Goal: Task Accomplishment & Management: Use online tool/utility

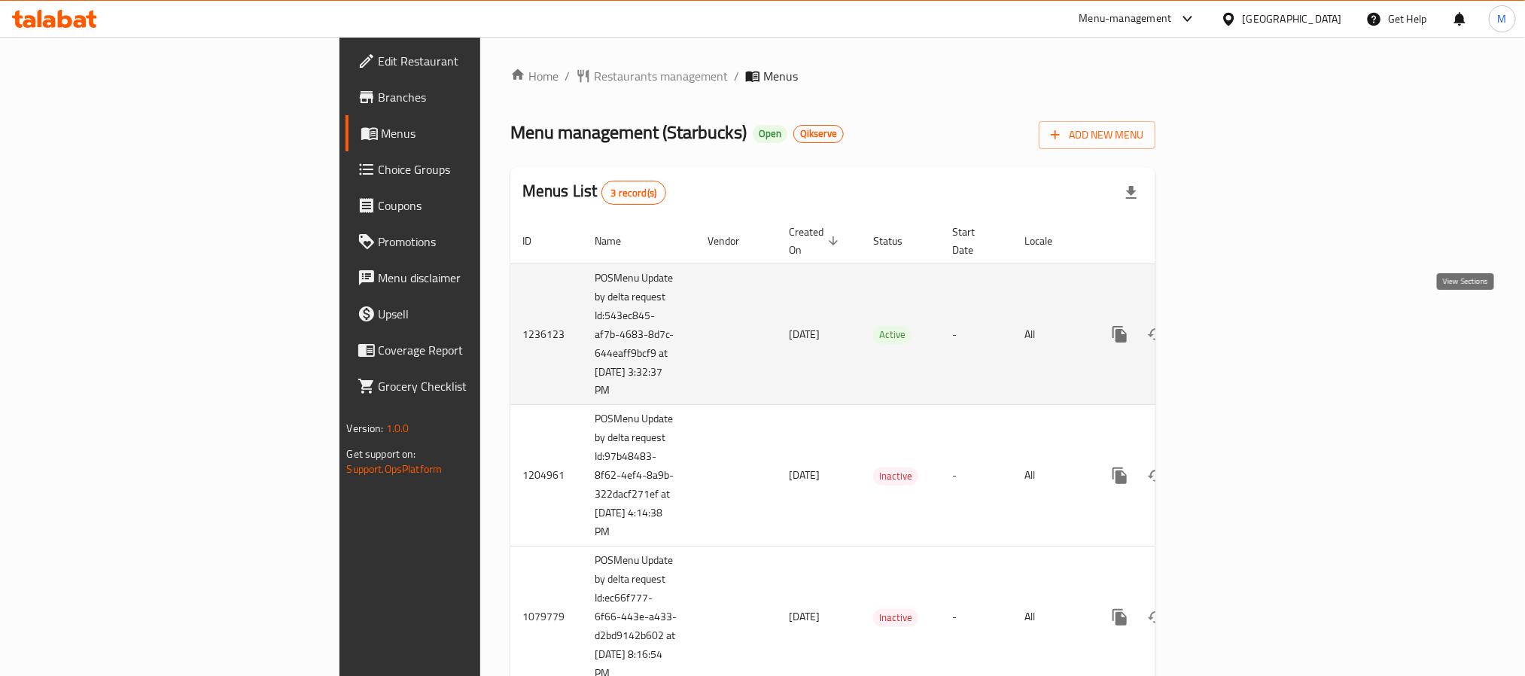
click at [1246, 317] on link "enhanced table" at bounding box center [1228, 334] width 36 height 36
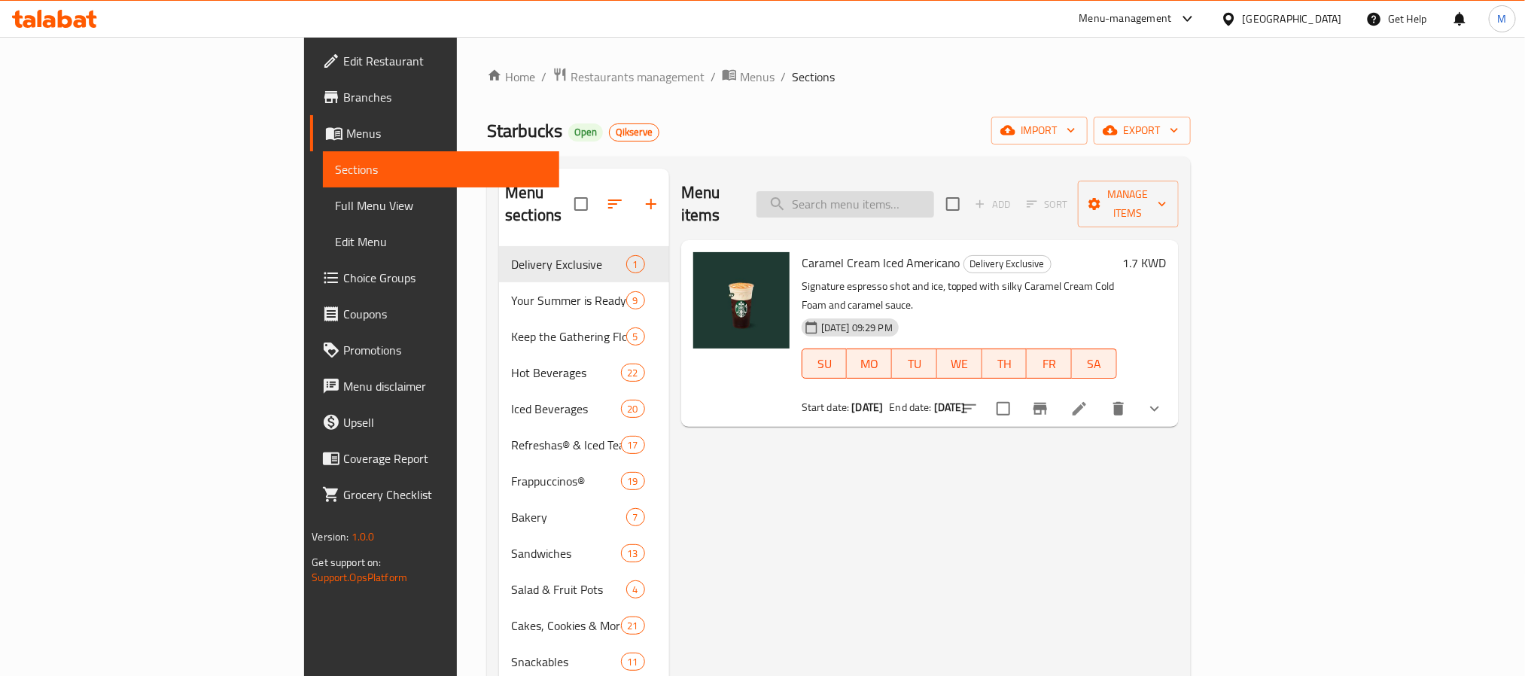
click at [922, 196] on input "search" at bounding box center [845, 204] width 178 height 26
paste input "White Chocolate Mocha Chip Frappuccino"
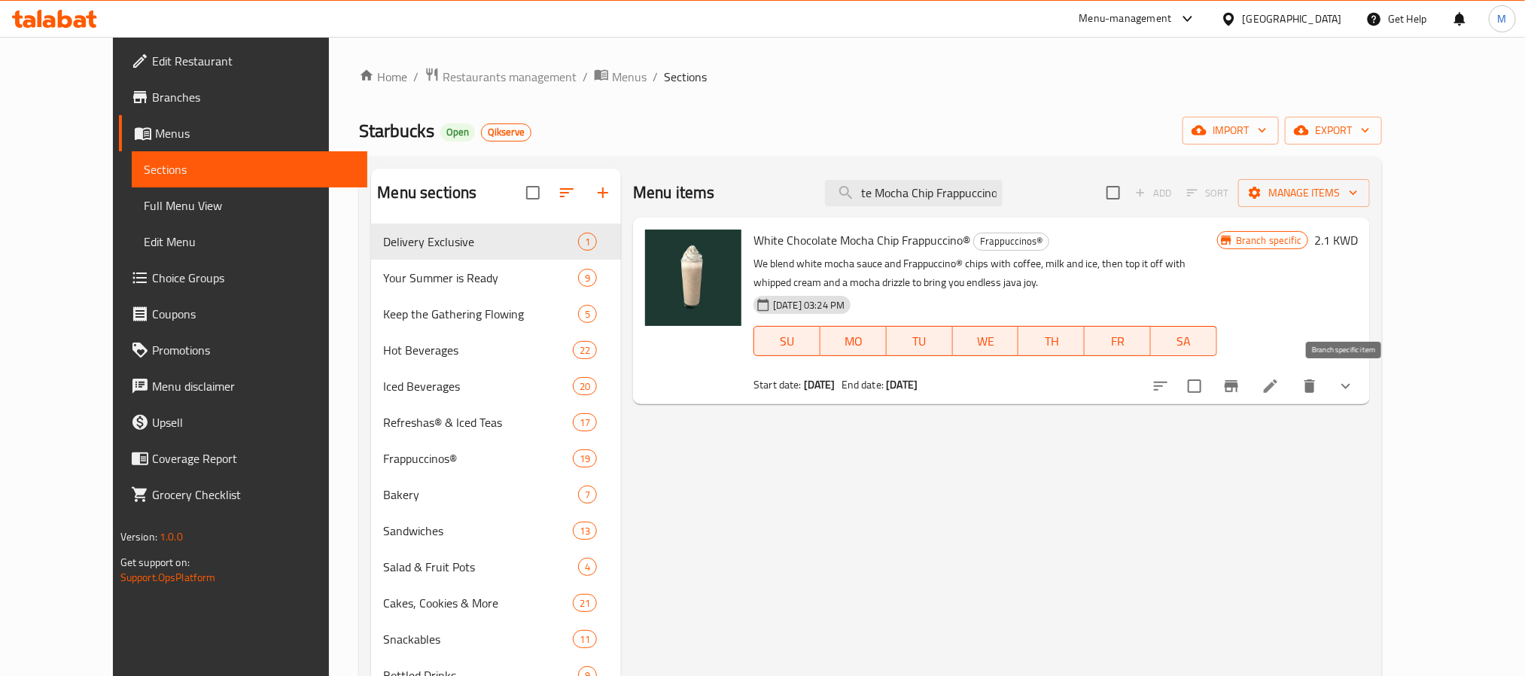
type input "White Chocolate Mocha Chip Frappuccino"
click at [1249, 394] on button "Branch-specific-item" at bounding box center [1231, 386] width 36 height 36
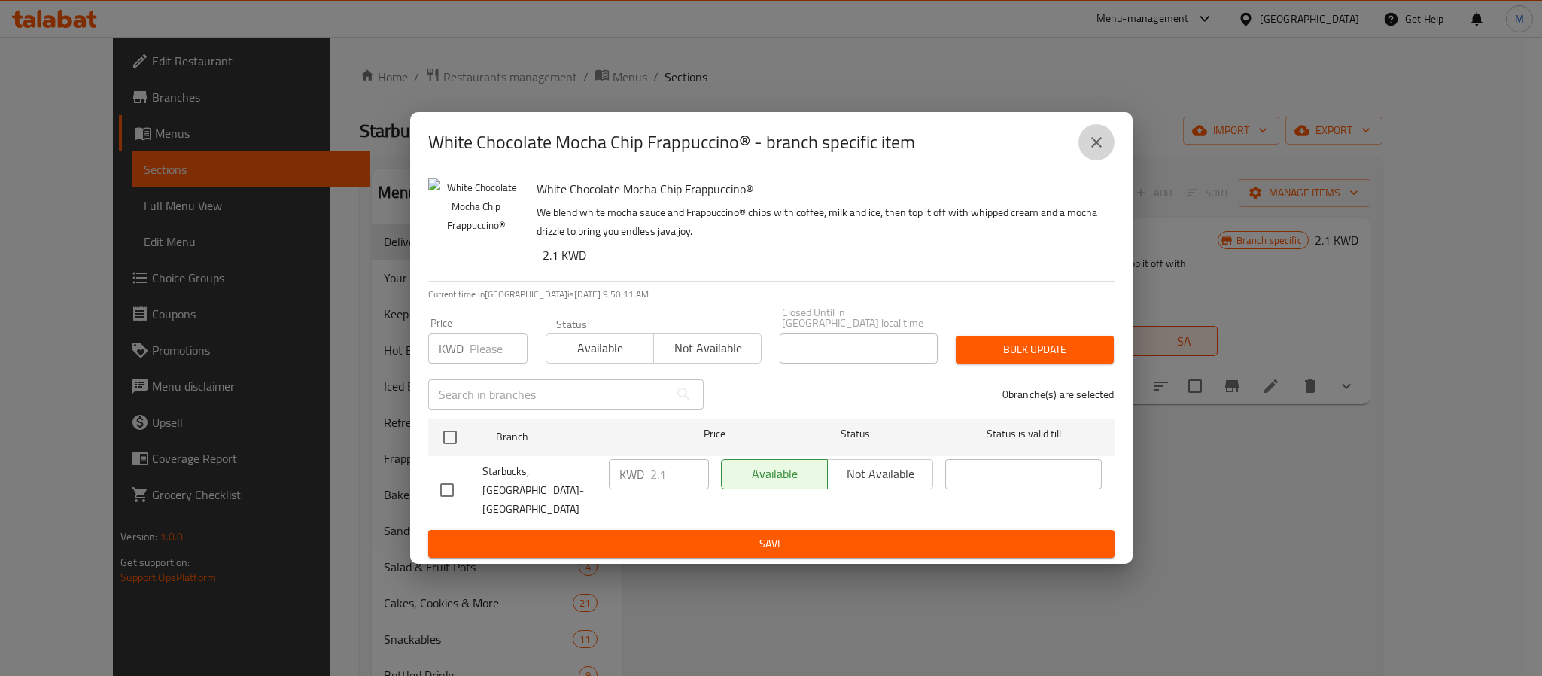
click at [1096, 151] on icon "close" at bounding box center [1097, 142] width 18 height 18
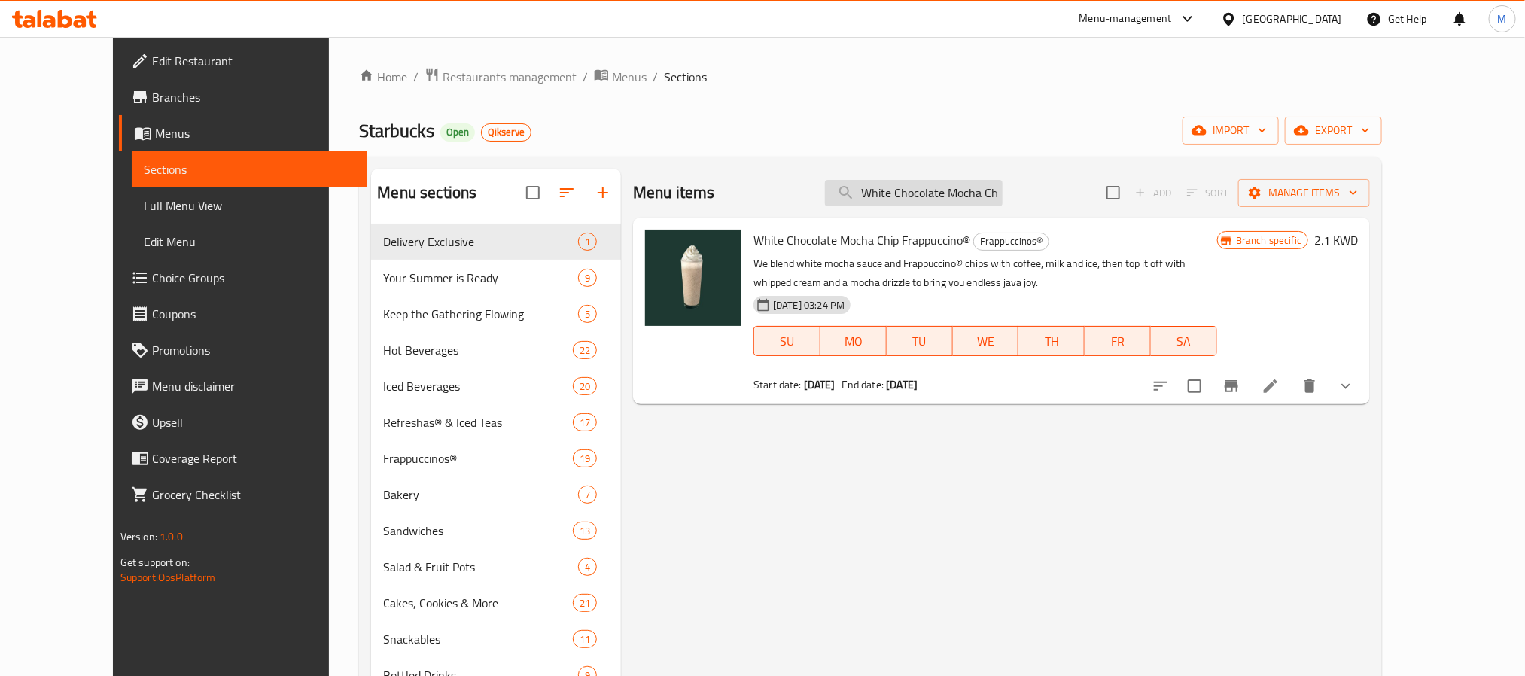
click at [935, 195] on input "White Chocolate Mocha Chip Frappuccino" at bounding box center [914, 193] width 178 height 26
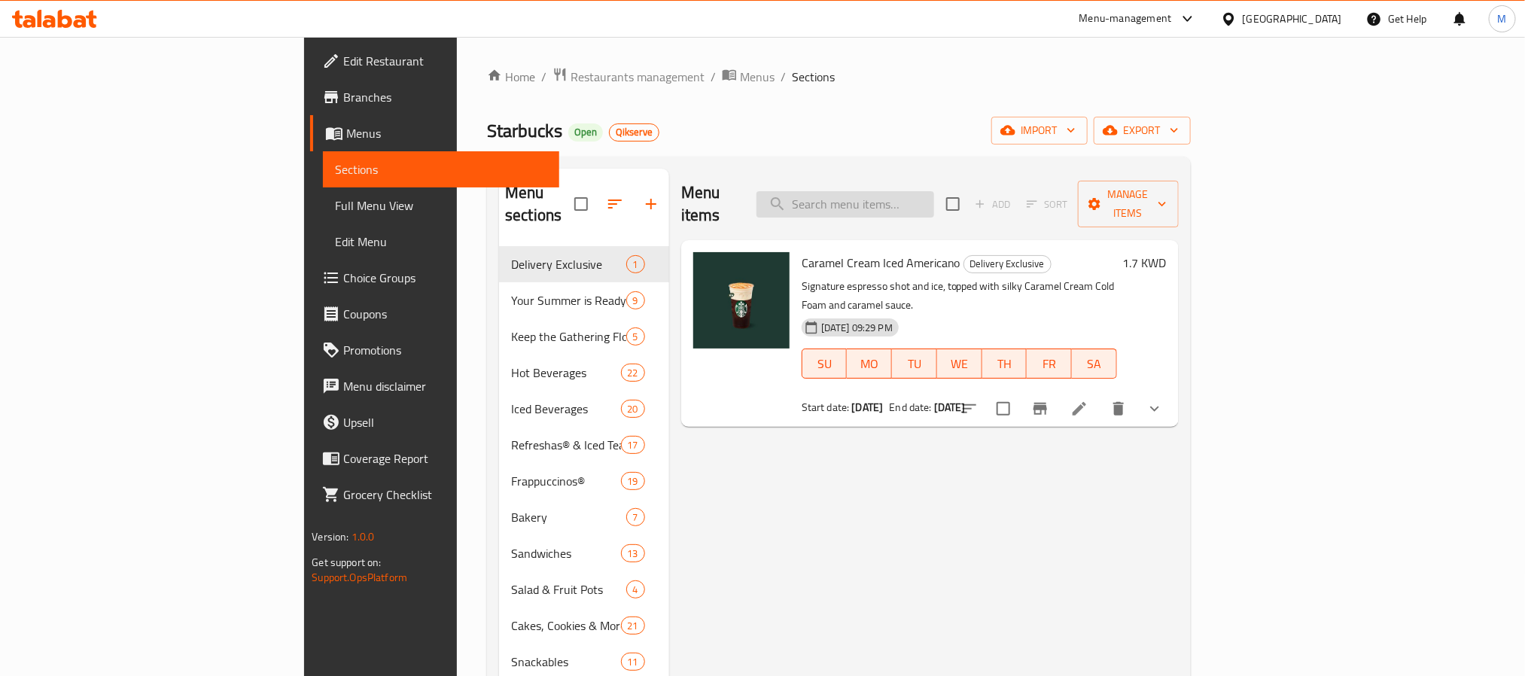
paste input "Espresso Frappuccino"
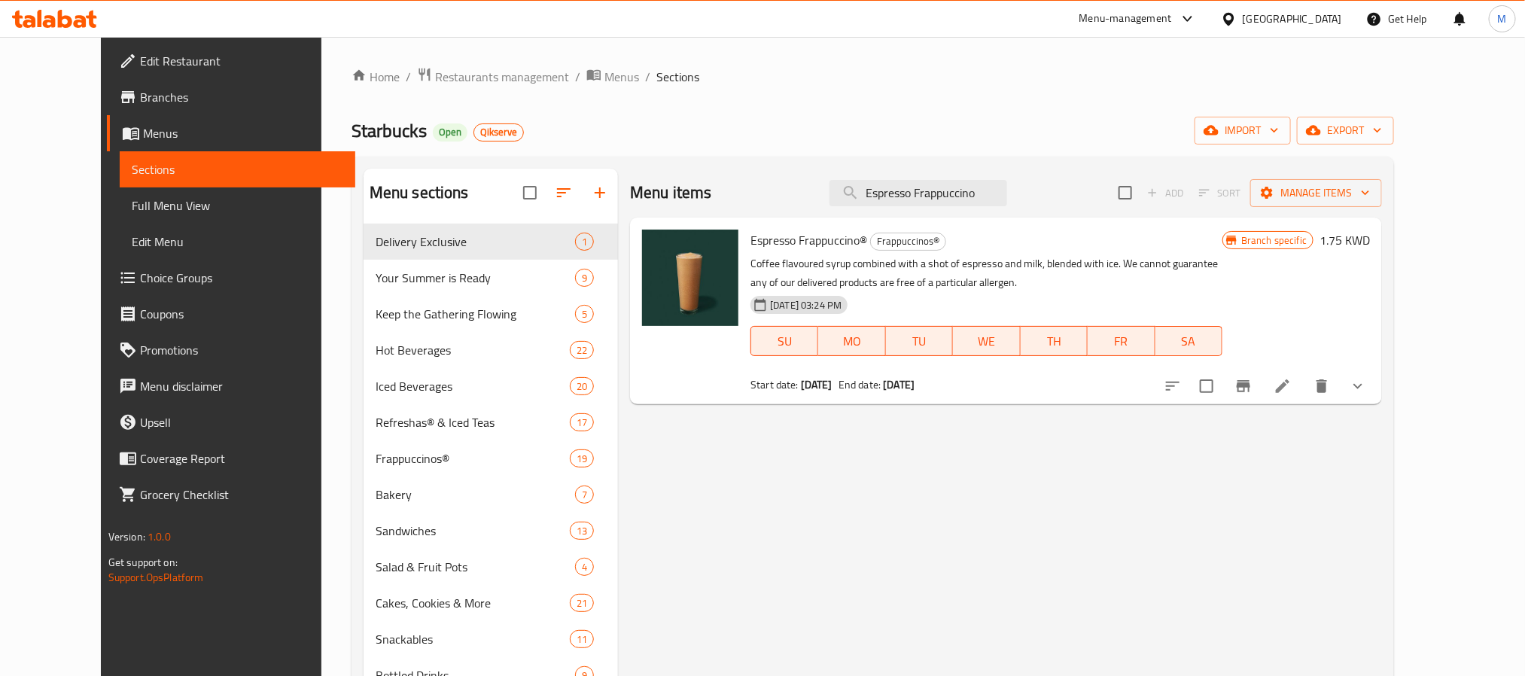
type input "Espresso Frappuccino"
click at [1292, 391] on icon at bounding box center [1283, 386] width 18 height 18
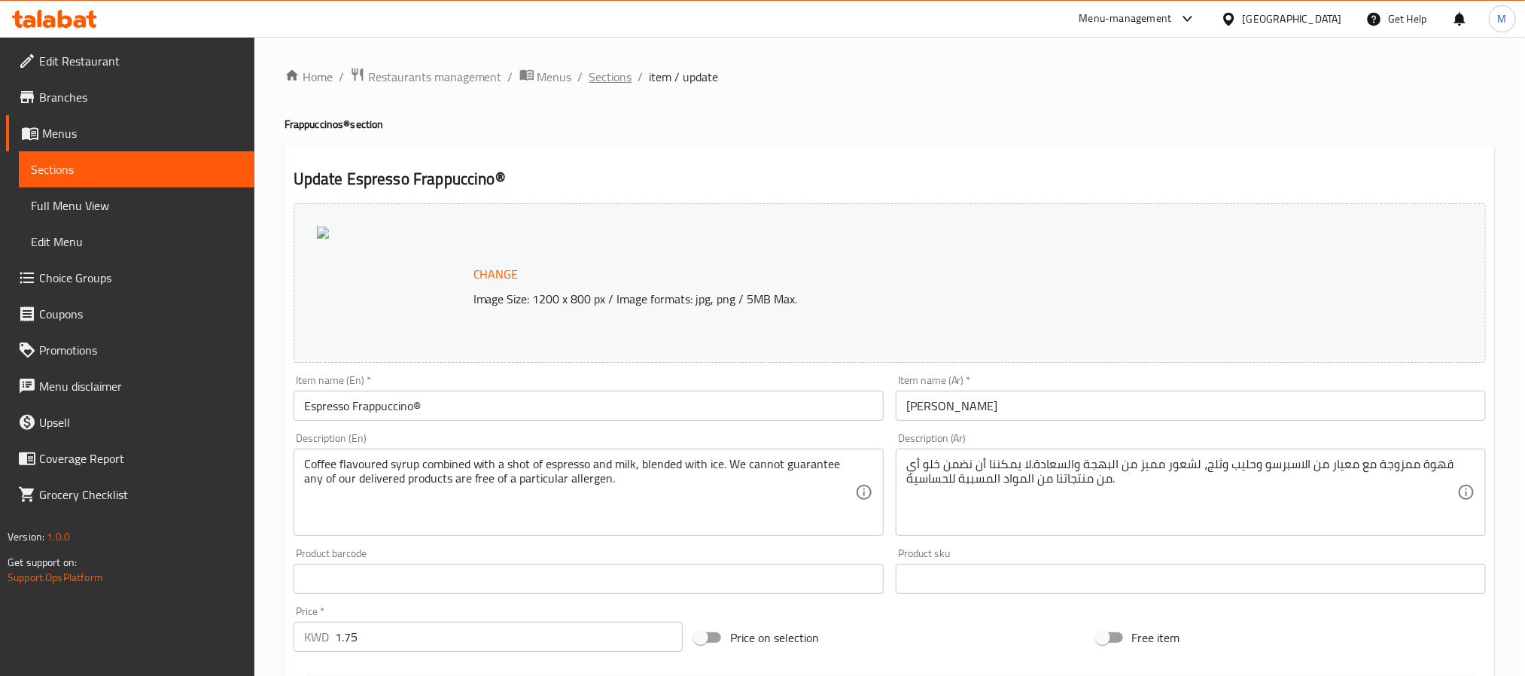
click at [606, 77] on span "Sections" at bounding box center [610, 77] width 43 height 18
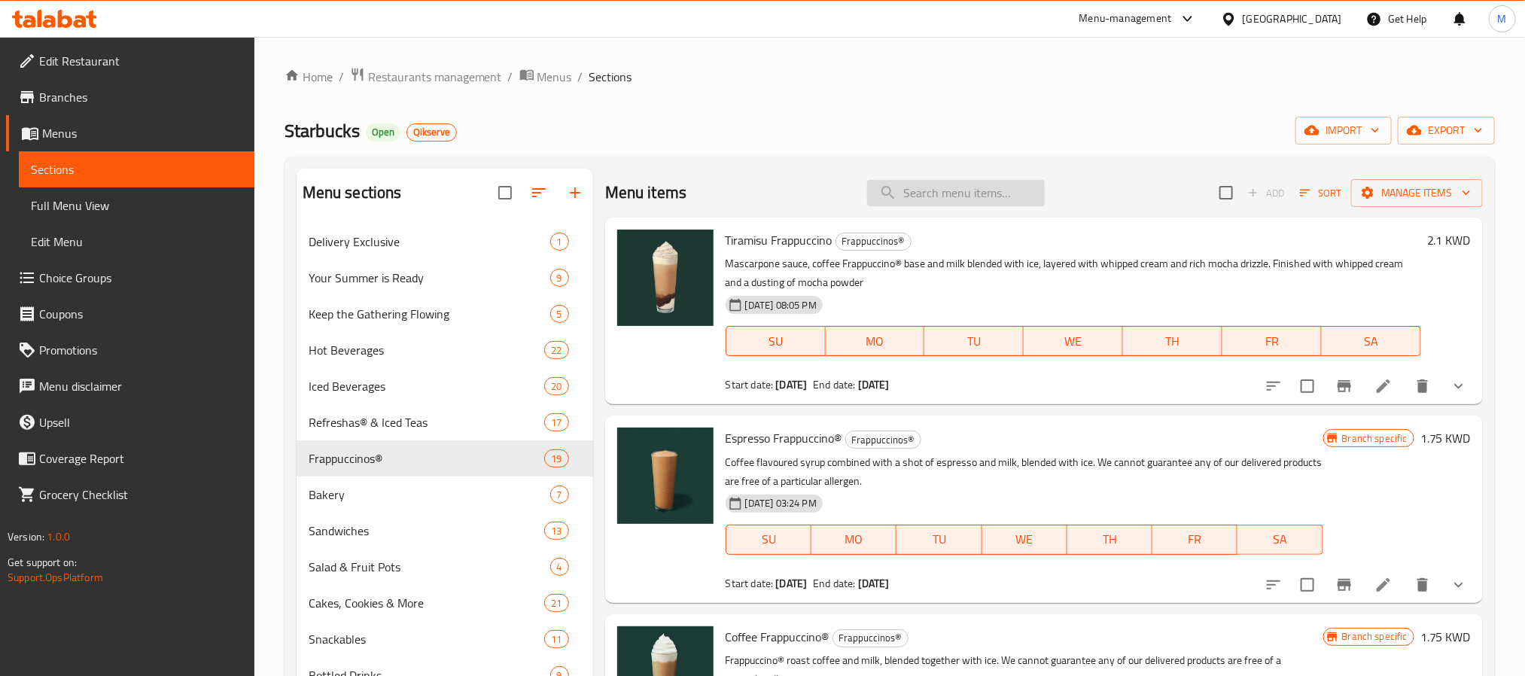
click at [935, 199] on input "search" at bounding box center [956, 193] width 178 height 26
paste input "Coffee Frappuccino"
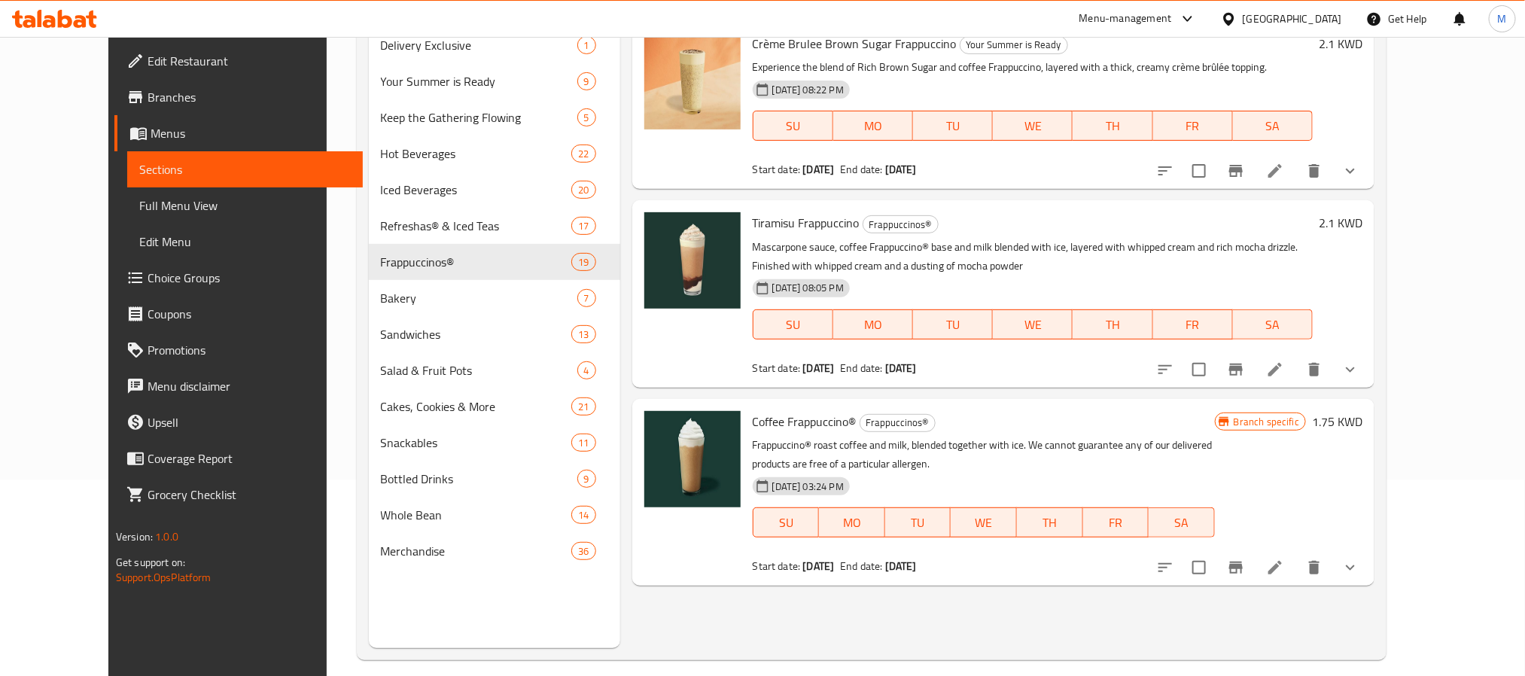
scroll to position [211, 0]
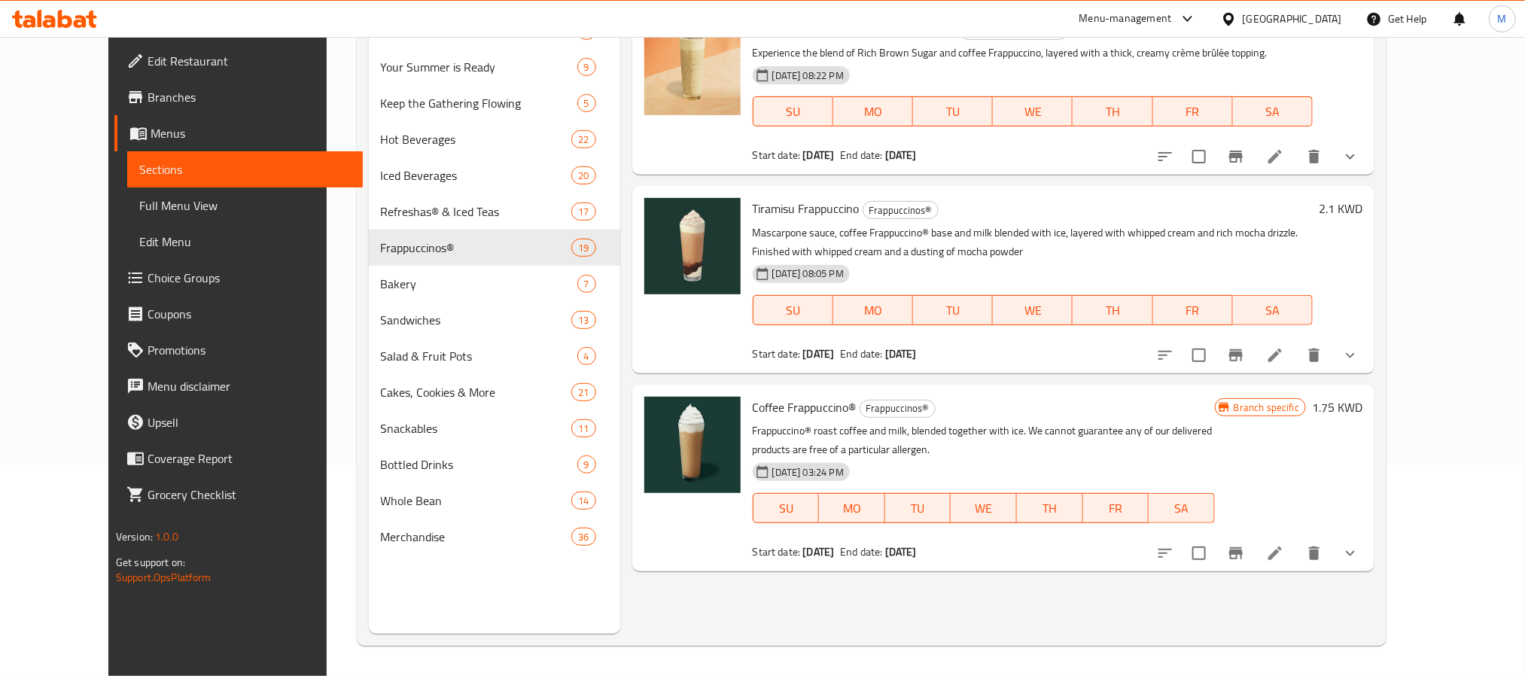
type input "Coffee Frappuccino"
click at [1284, 552] on icon at bounding box center [1275, 553] width 18 height 18
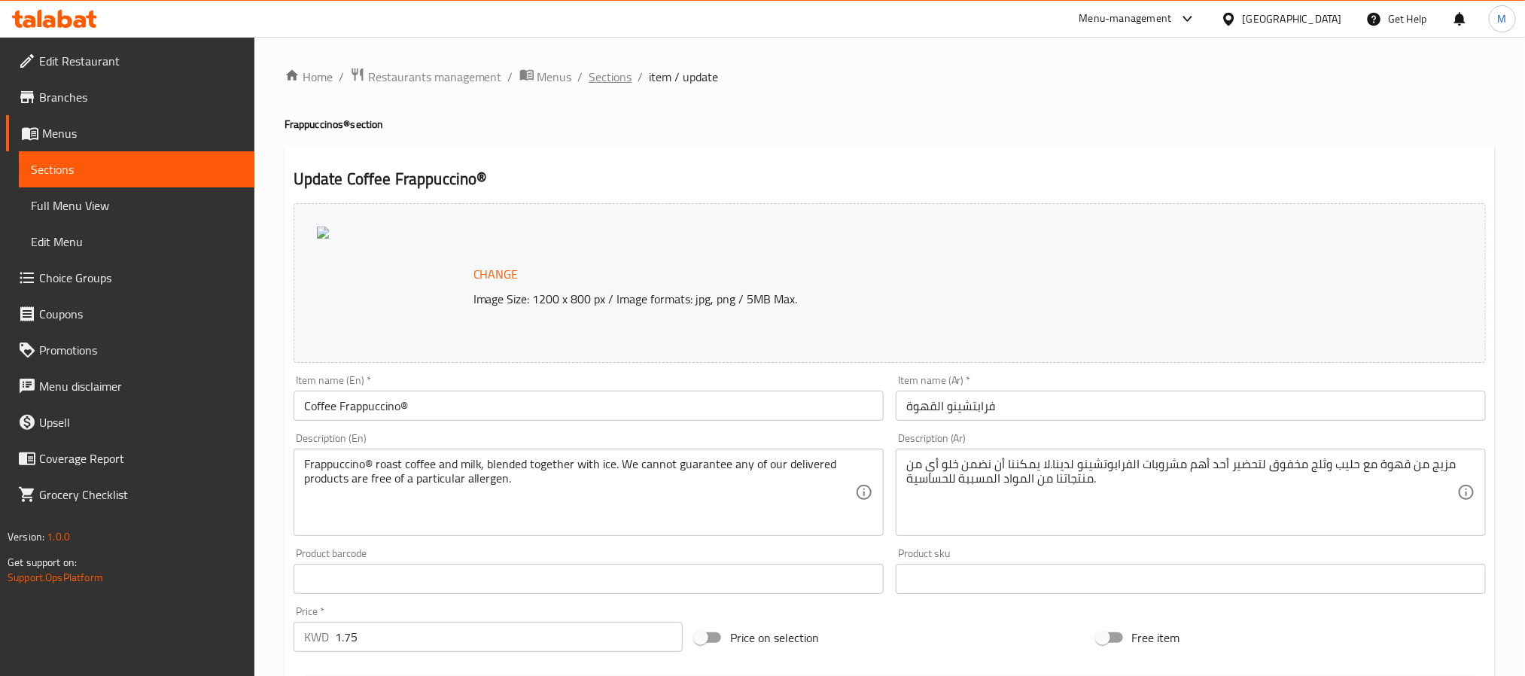
click at [606, 82] on span "Sections" at bounding box center [610, 77] width 43 height 18
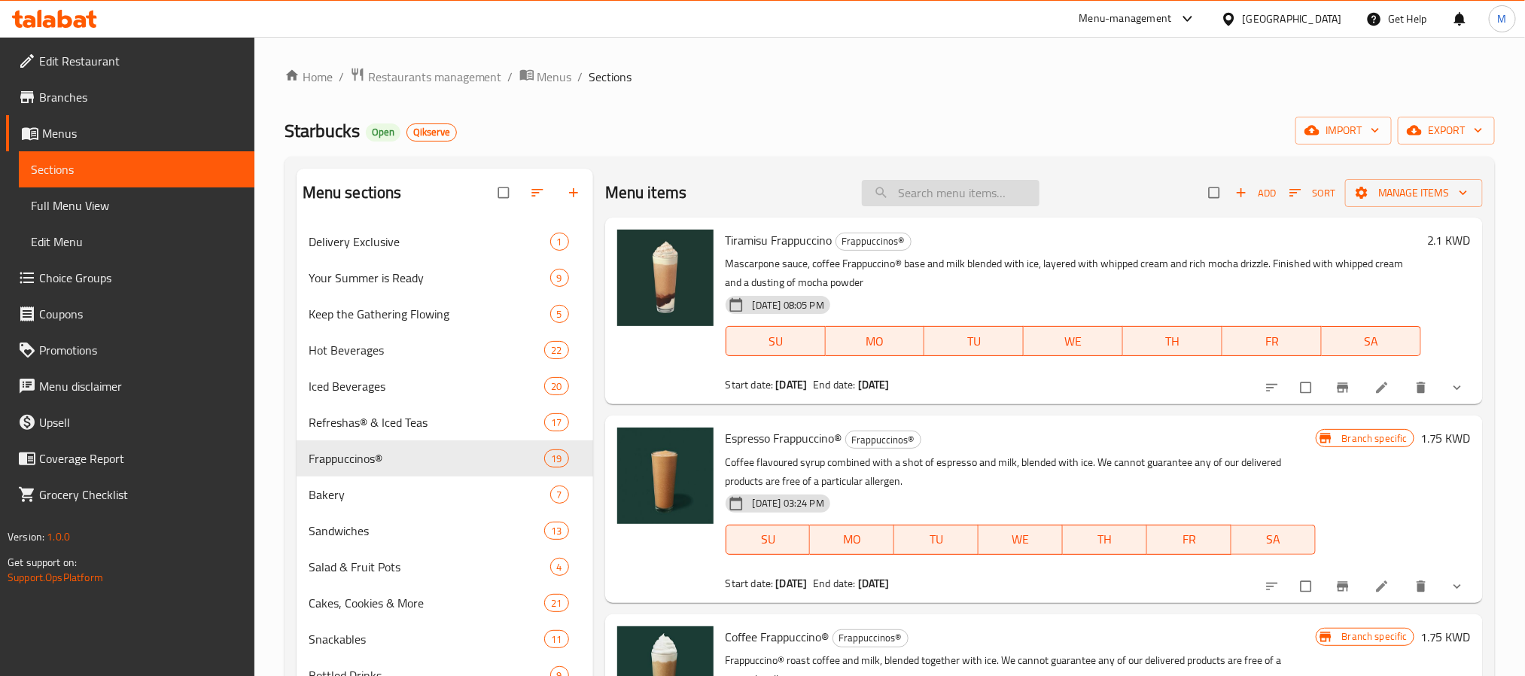
click at [912, 195] on input "search" at bounding box center [951, 193] width 178 height 26
paste input "Double Caramel Frappuccino"
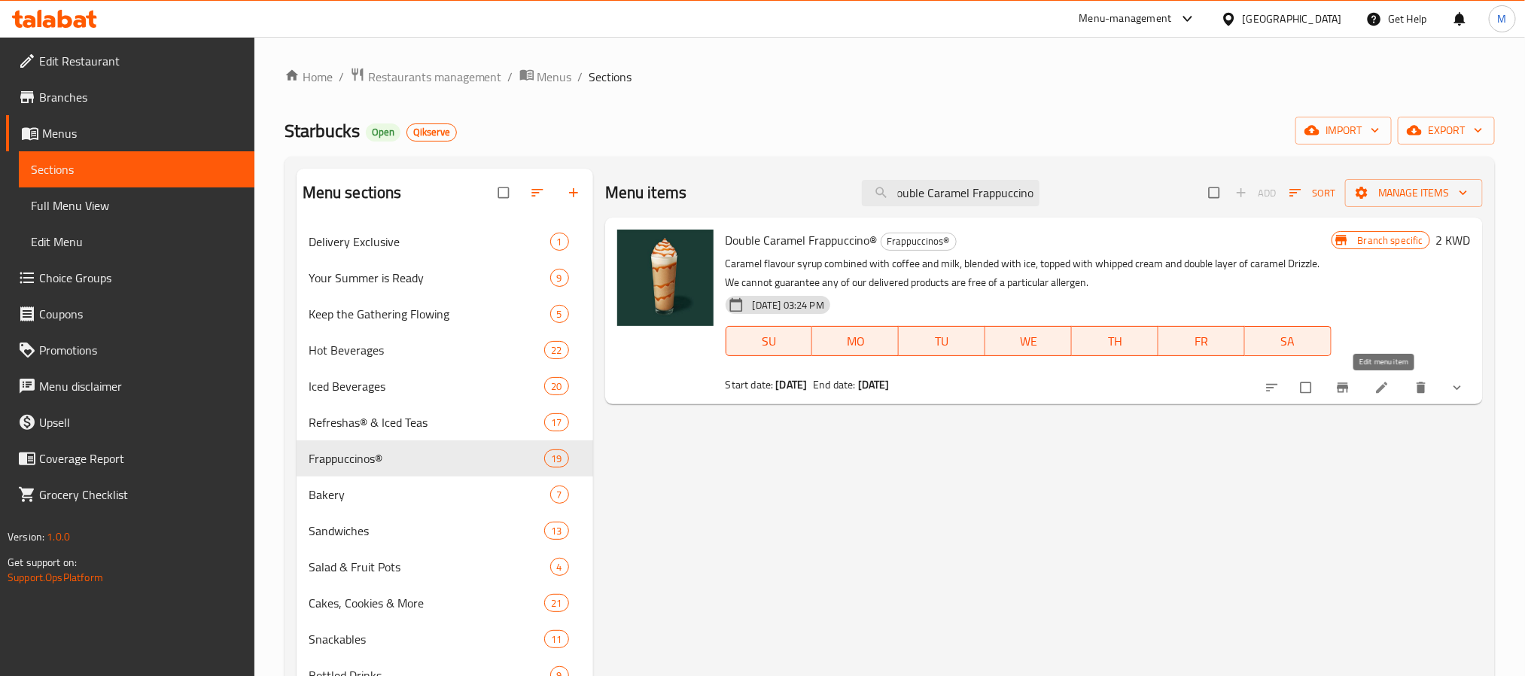
type input "Double Caramel Frappuccino"
click at [1380, 394] on icon at bounding box center [1381, 387] width 15 height 15
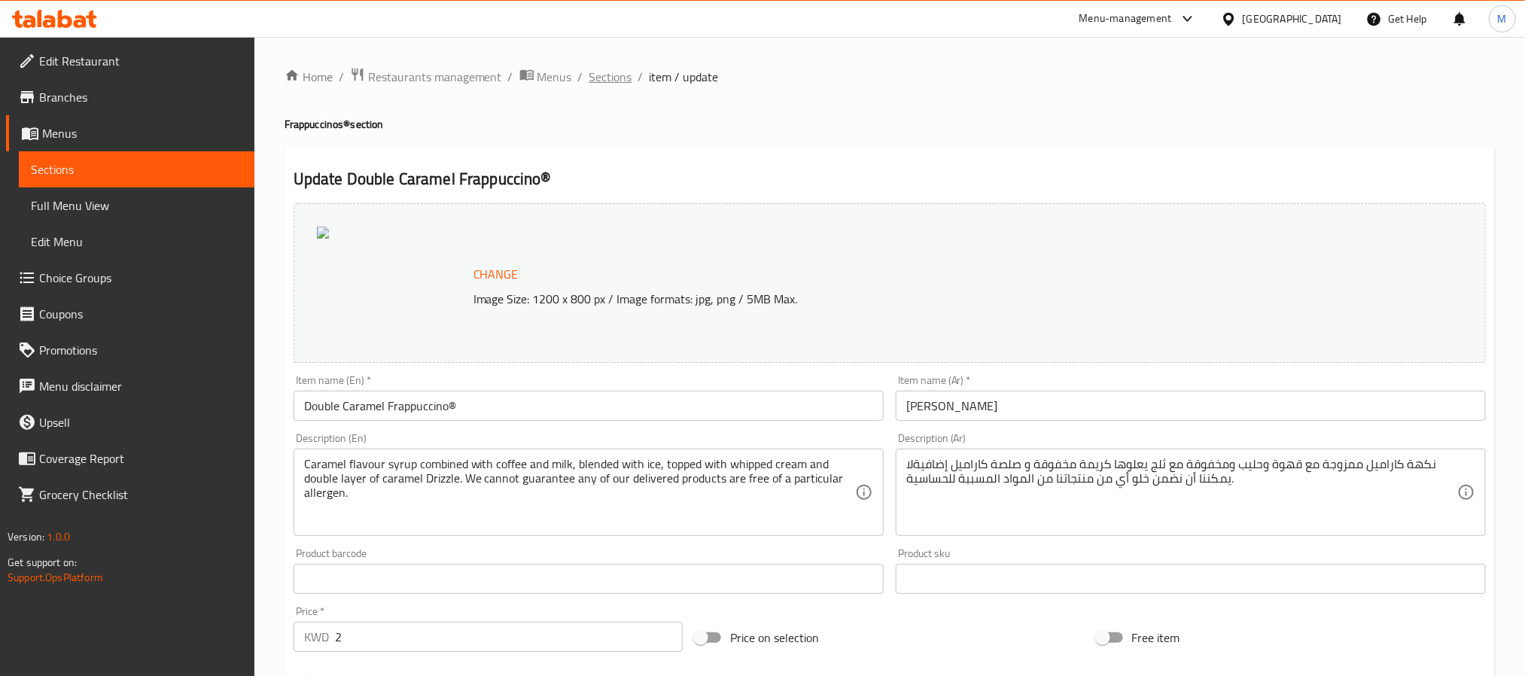
click at [617, 81] on span "Sections" at bounding box center [610, 77] width 43 height 18
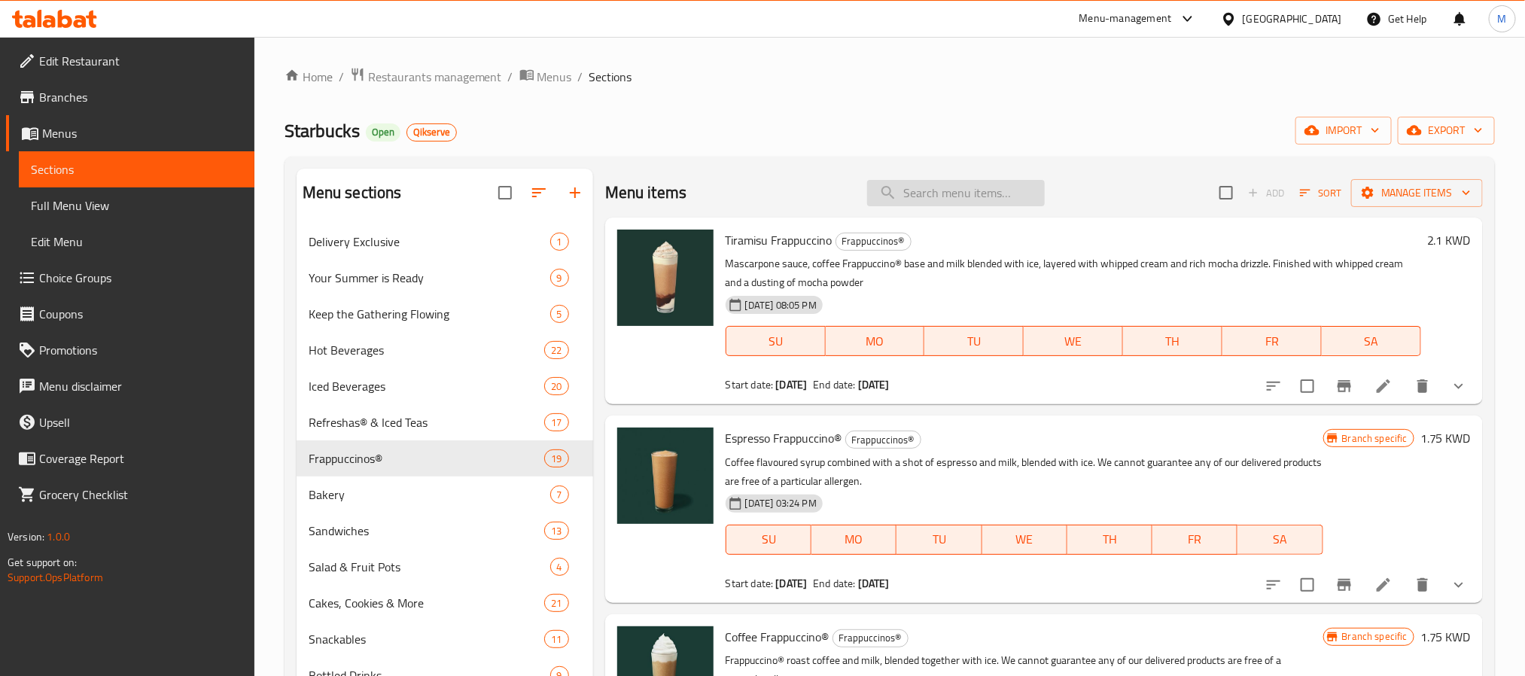
click at [930, 197] on input "search" at bounding box center [956, 193] width 178 height 26
paste input "White Chocolate Mocha Frappuccino"
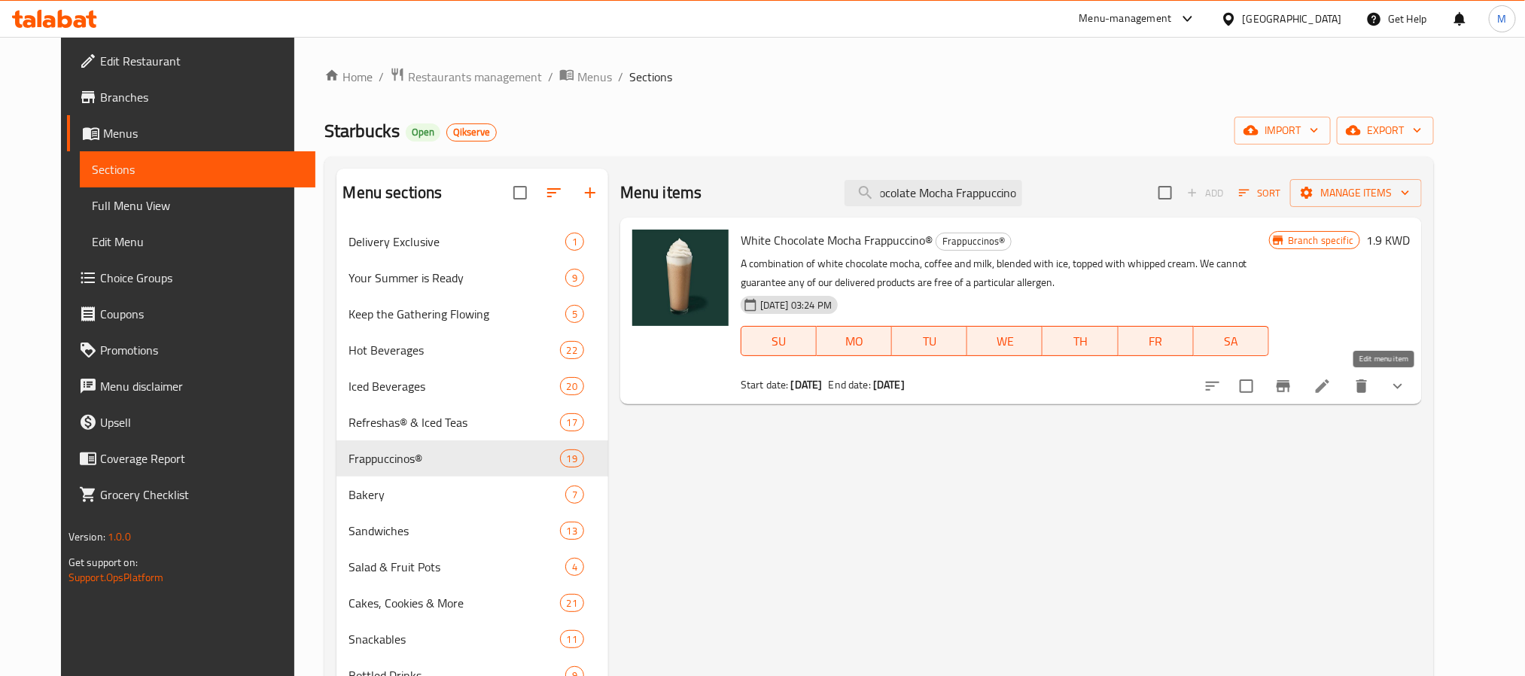
type input "White Chocolate Mocha Frappuccino"
click at [1332, 384] on icon at bounding box center [1322, 386] width 18 height 18
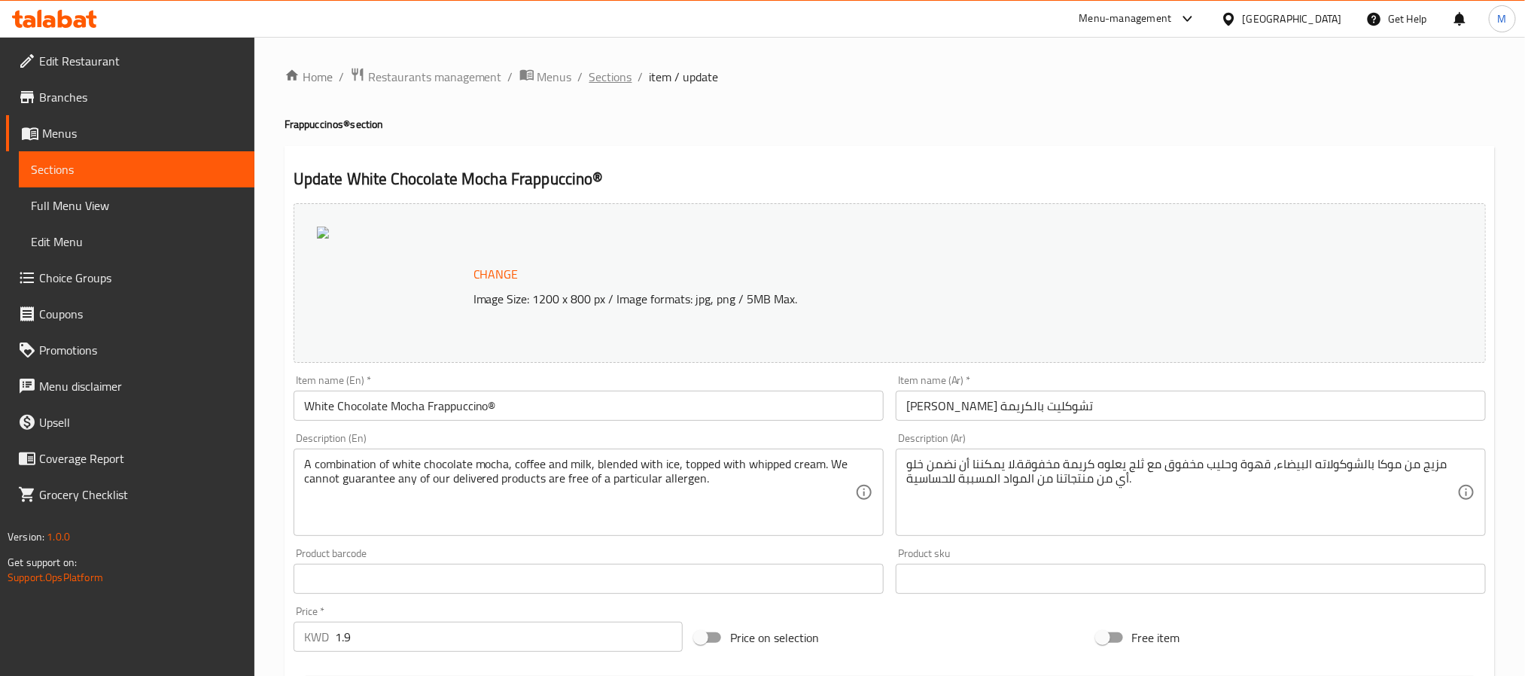
click at [616, 75] on span "Sections" at bounding box center [610, 77] width 43 height 18
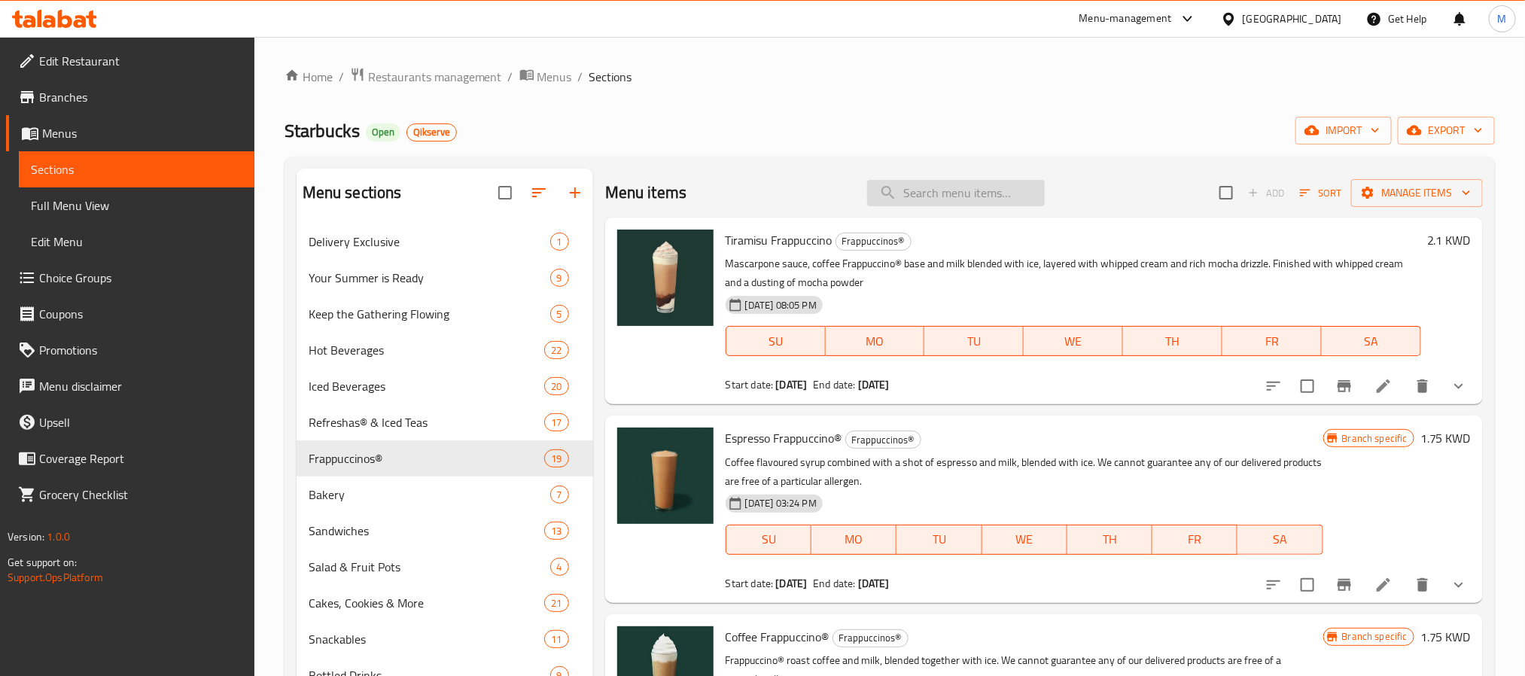
click at [936, 192] on input "search" at bounding box center [956, 193] width 178 height 26
paste input "Mocha Frappuccino"
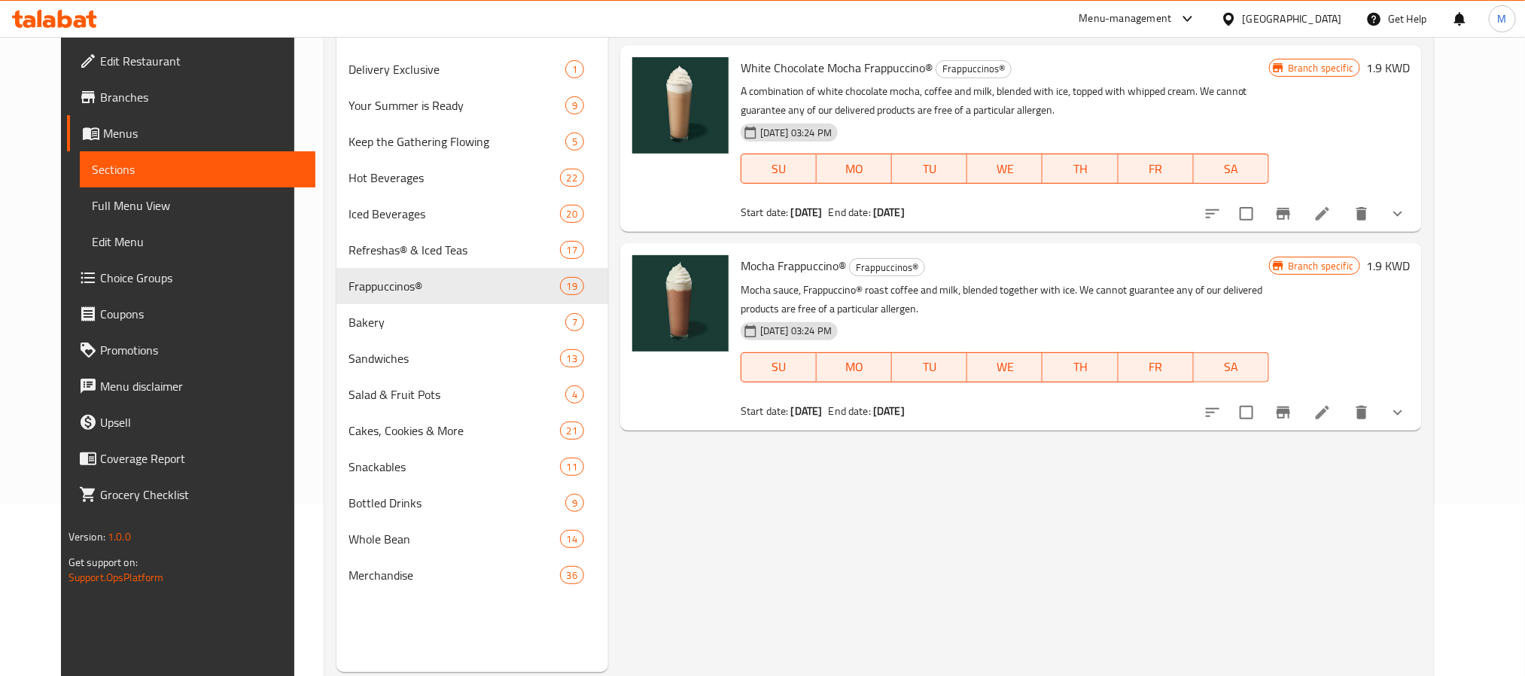
scroll to position [211, 0]
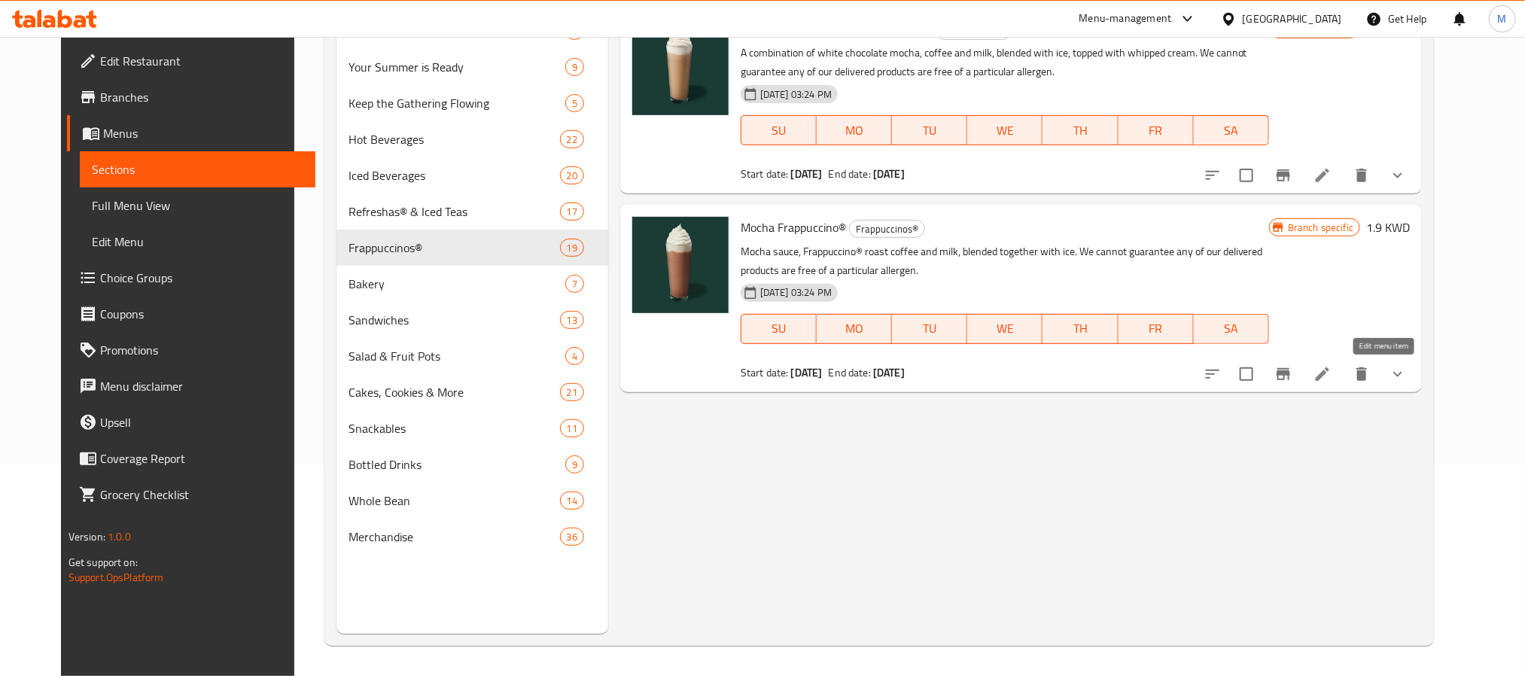
type input "Mocha Frappuccino"
click at [1332, 375] on icon at bounding box center [1322, 374] width 18 height 18
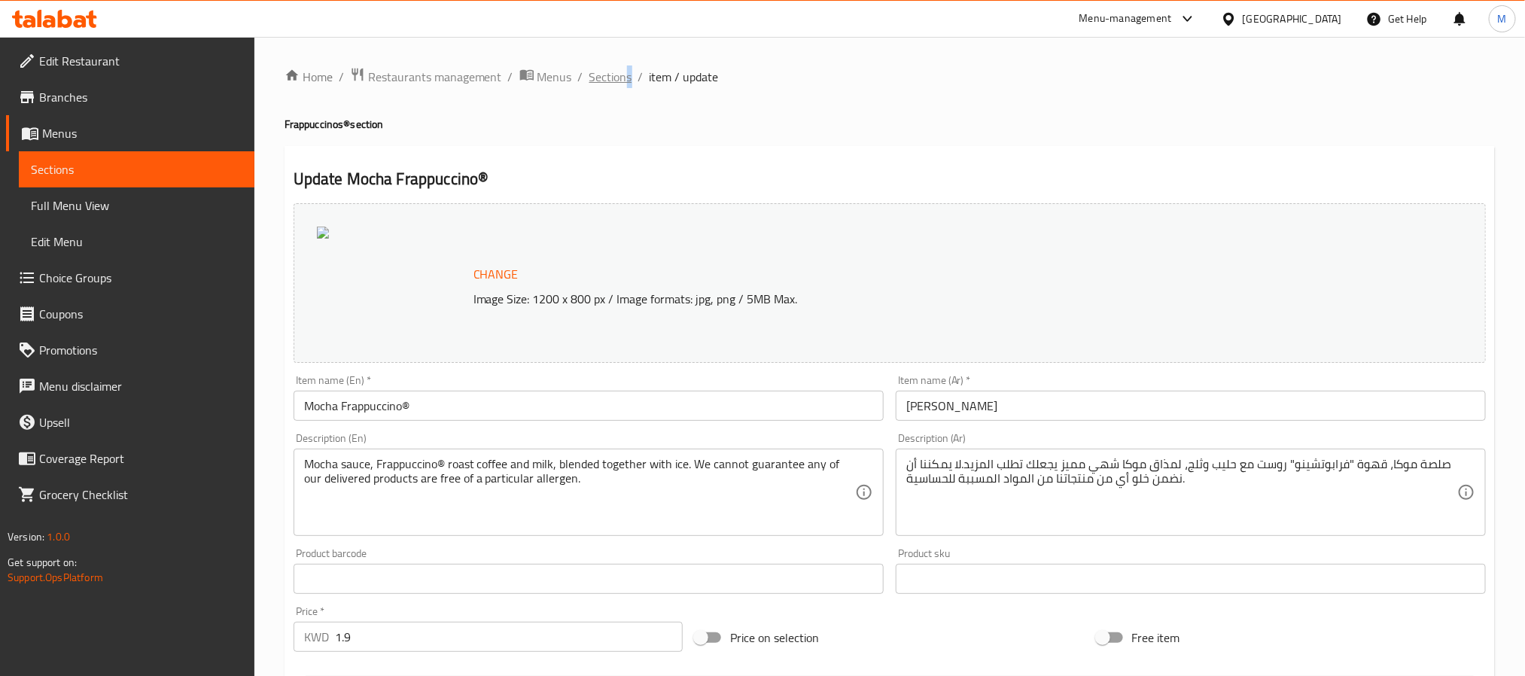
click at [622, 72] on ol "Home / Restaurants management / Menus / Sections / item / update" at bounding box center [890, 77] width 1210 height 20
click at [619, 75] on span "Sections" at bounding box center [610, 77] width 43 height 18
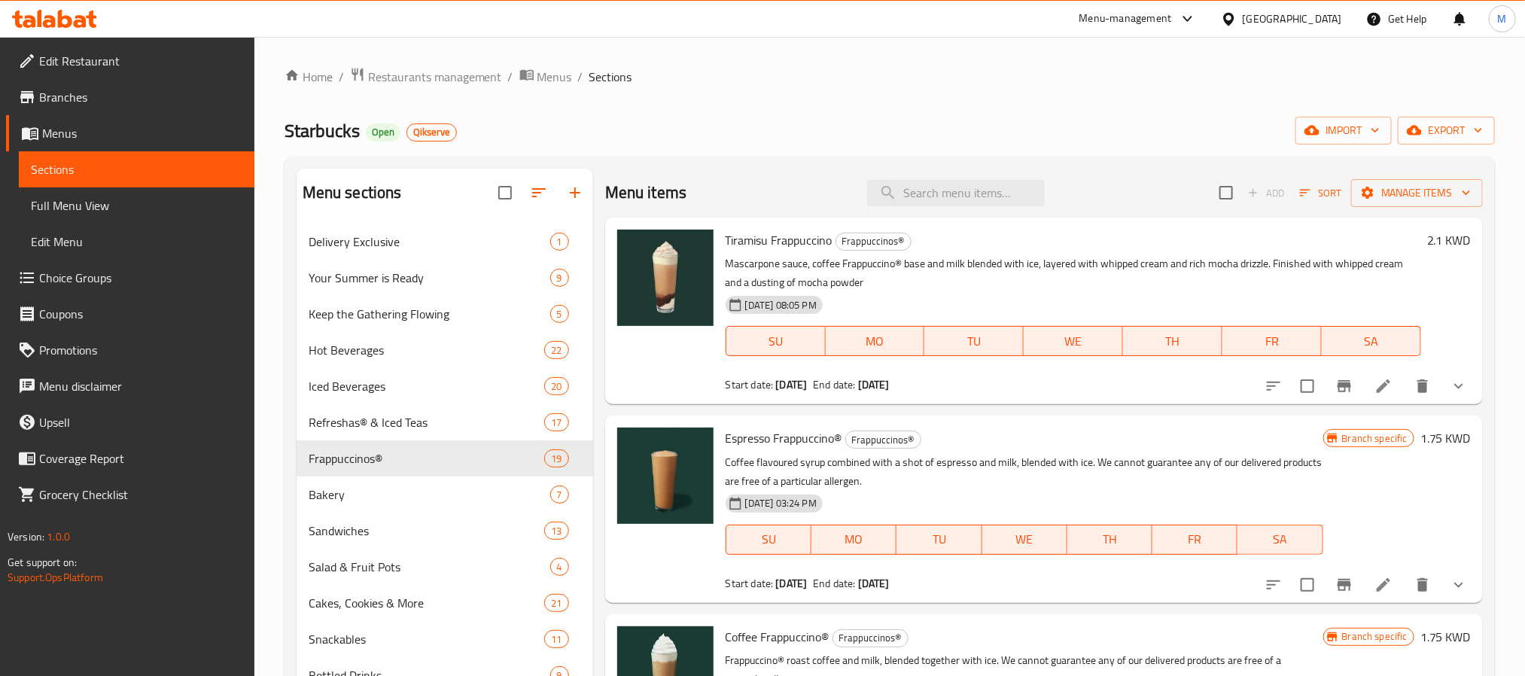
click at [976, 215] on div "Menu items Add Sort Manage items" at bounding box center [1044, 193] width 878 height 49
click at [971, 206] on input "search" at bounding box center [956, 193] width 178 height 26
paste input "Java Chip Frappuccino"
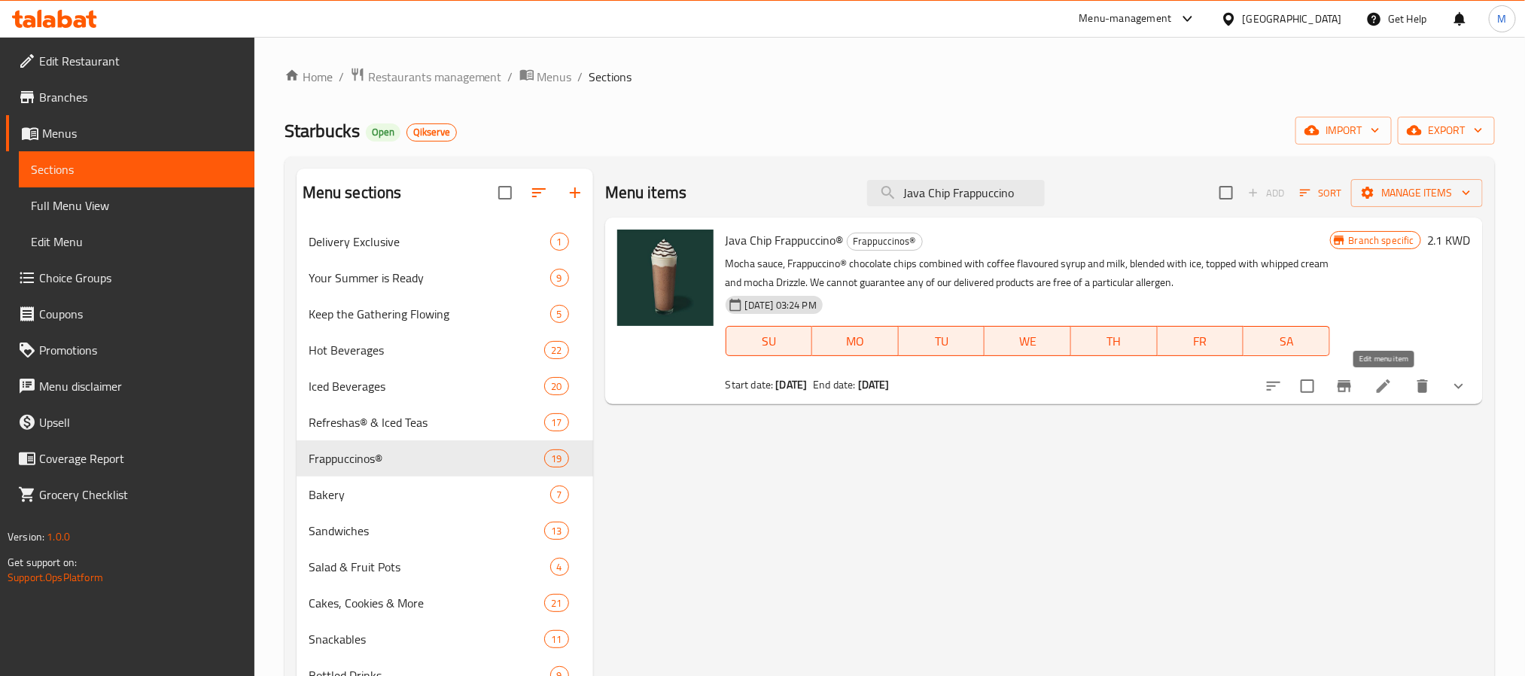
type input "Java Chip Frappuccino"
click at [1377, 382] on icon at bounding box center [1383, 386] width 18 height 18
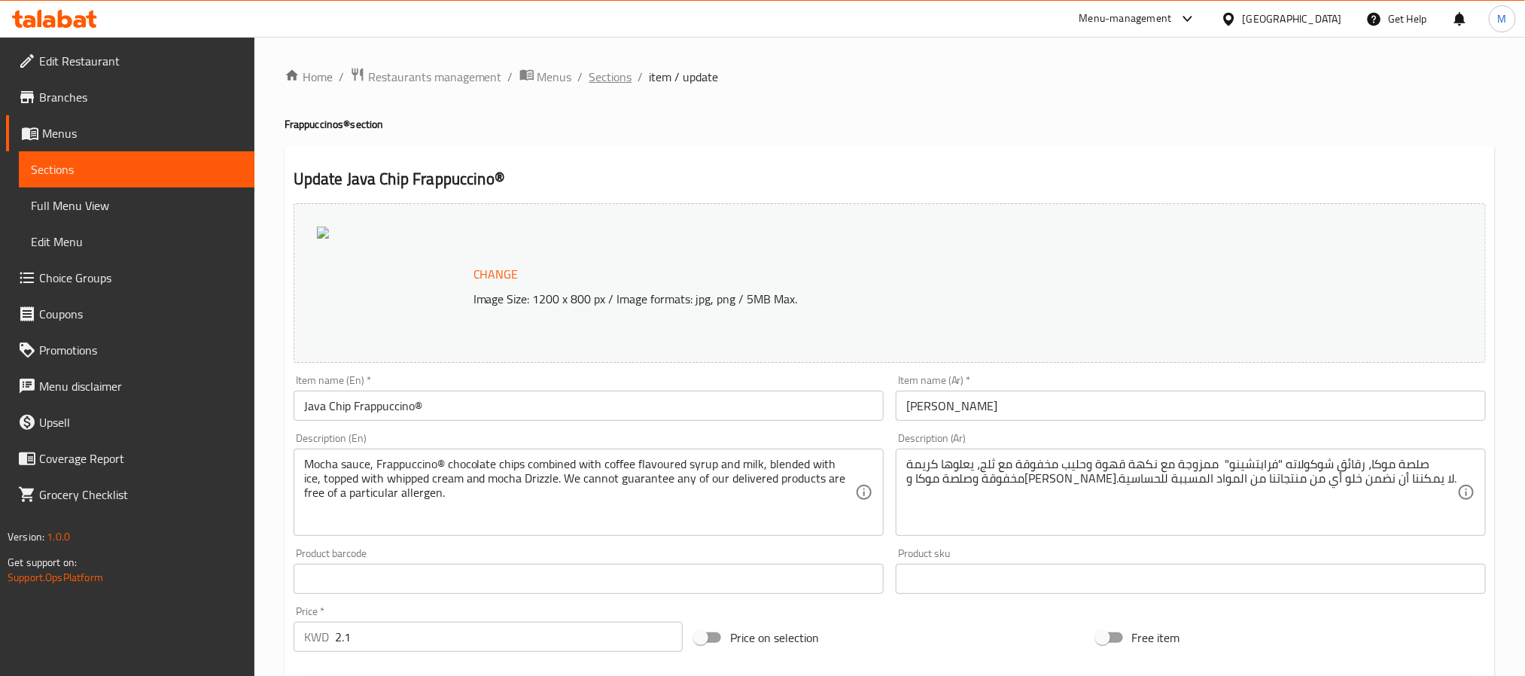
click at [623, 80] on span "Sections" at bounding box center [610, 77] width 43 height 18
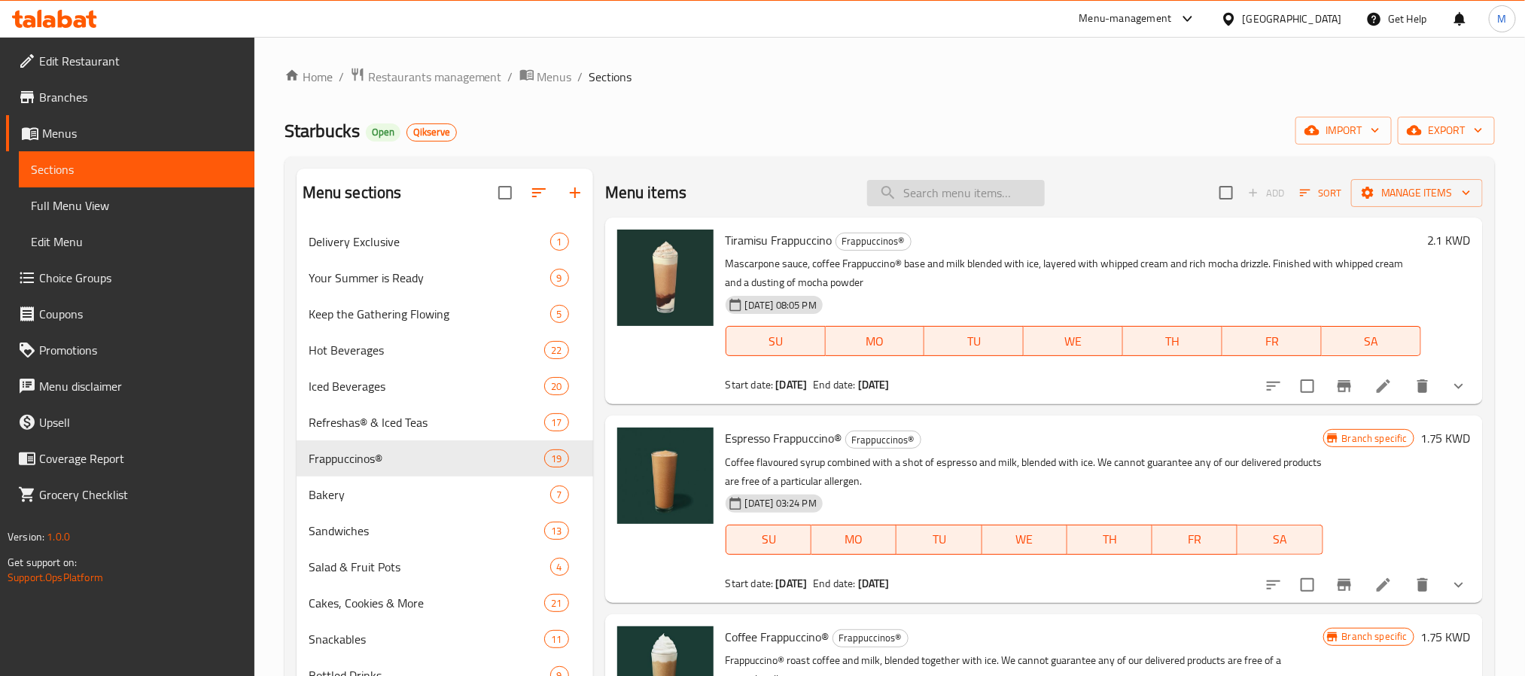
click at [990, 202] on input "search" at bounding box center [956, 193] width 178 height 26
paste input "White Chocolate Mocha Chip Frappuccino"
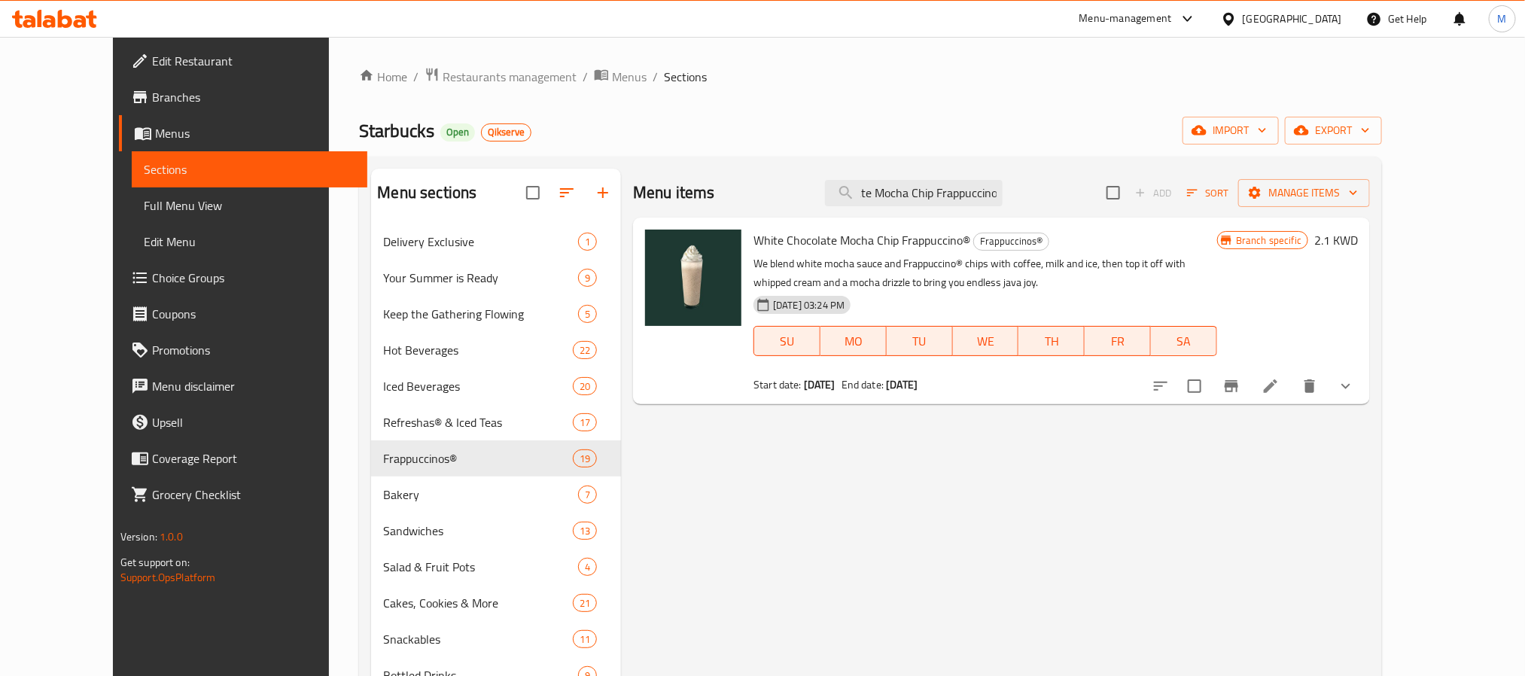
type input "White Chocolate Mocha Chip Frappuccino"
click at [1292, 386] on li at bounding box center [1270, 386] width 42 height 27
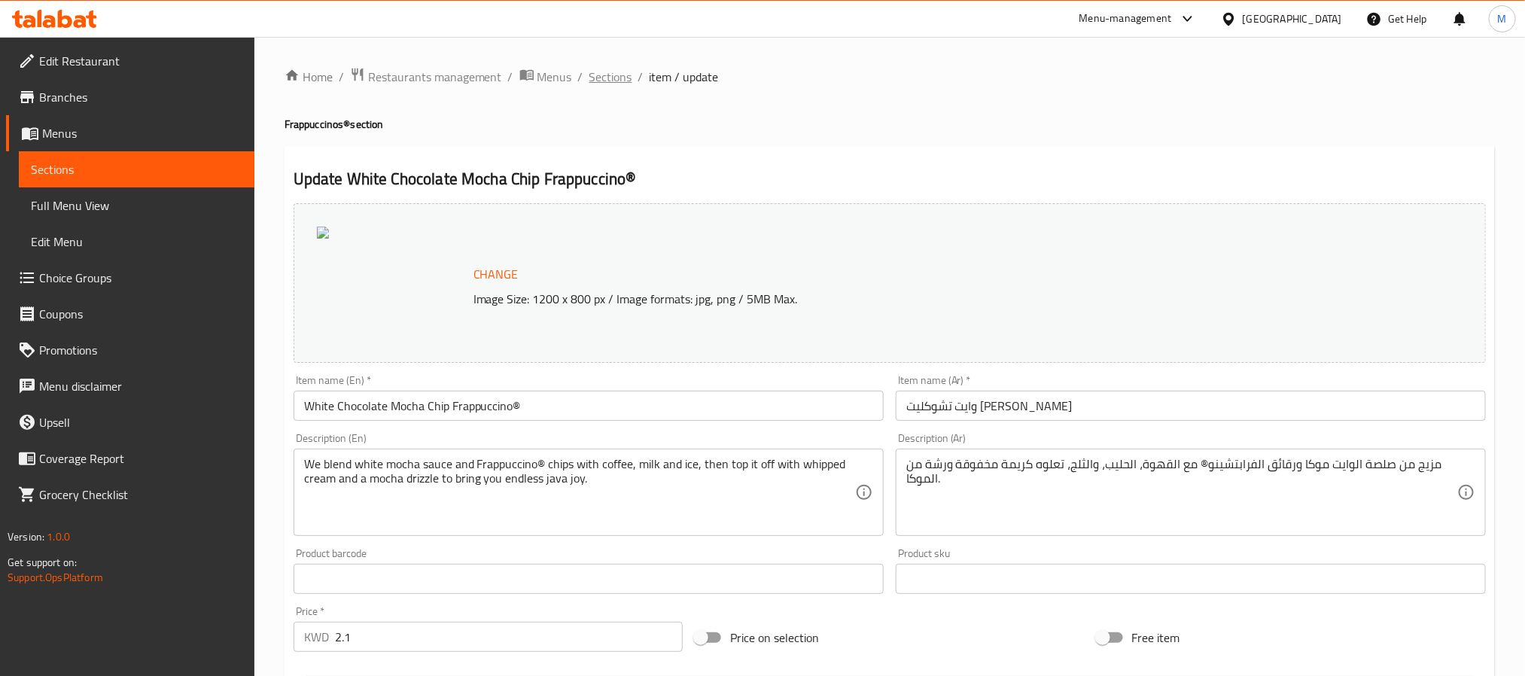
click at [596, 71] on span "Sections" at bounding box center [610, 77] width 43 height 18
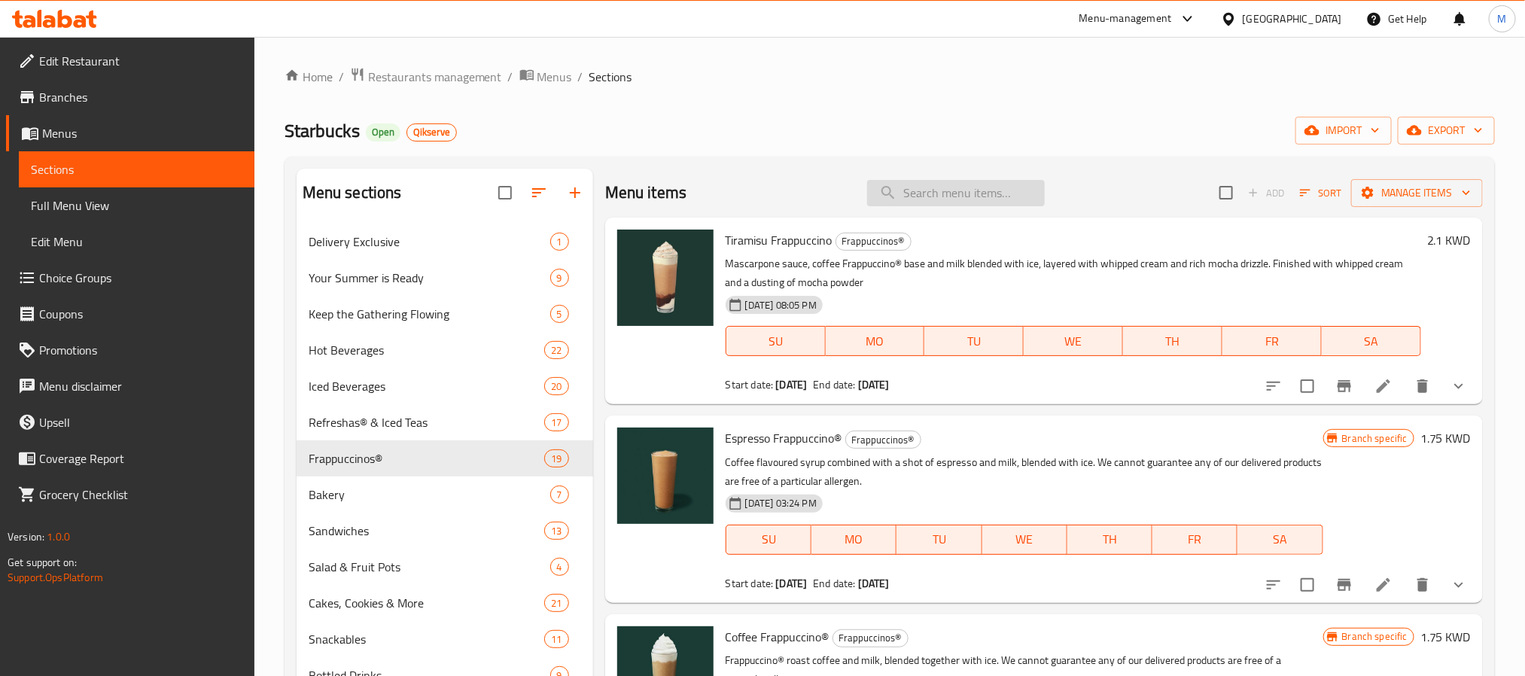
click at [913, 183] on input "search" at bounding box center [956, 193] width 178 height 26
paste input "Dulce De Leche Frappuccino"
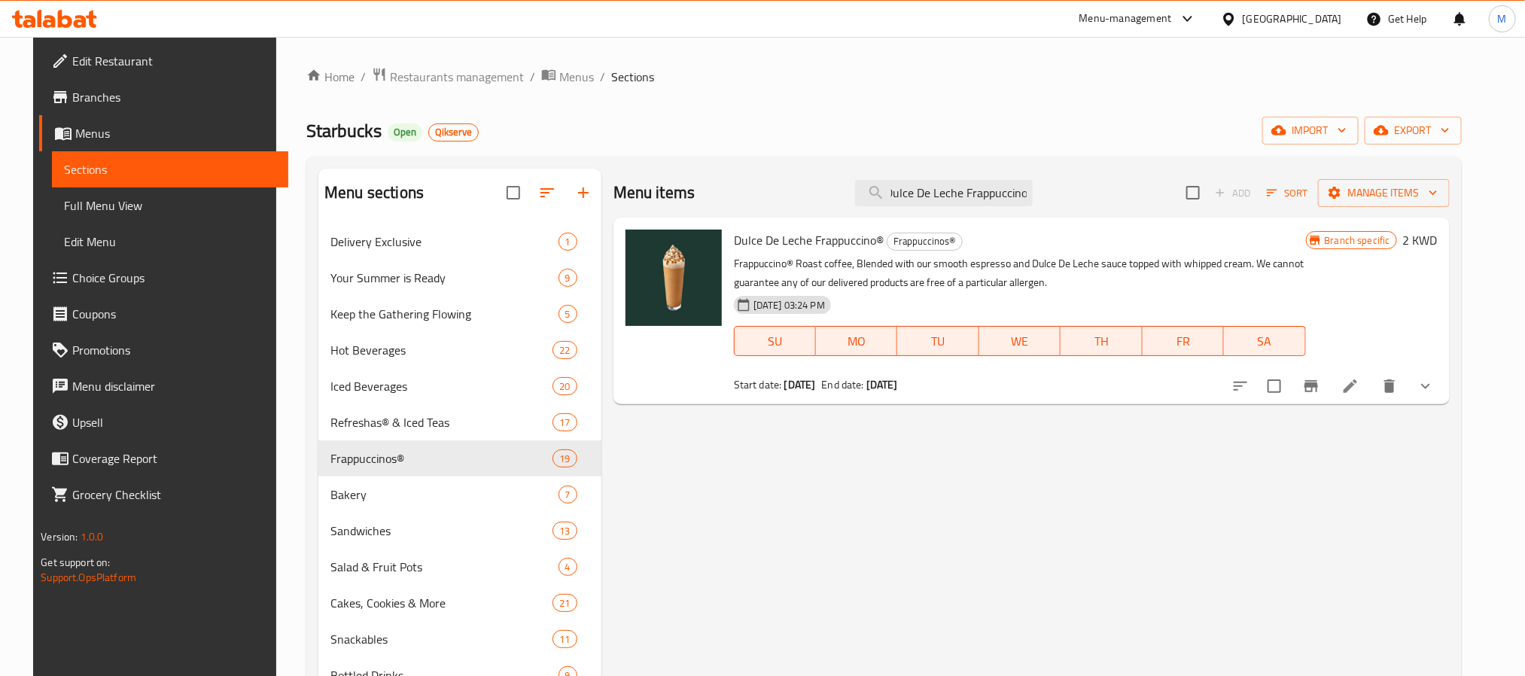
type input "Dulce De Leche Frappuccino"
click at [1371, 389] on li at bounding box center [1350, 386] width 42 height 27
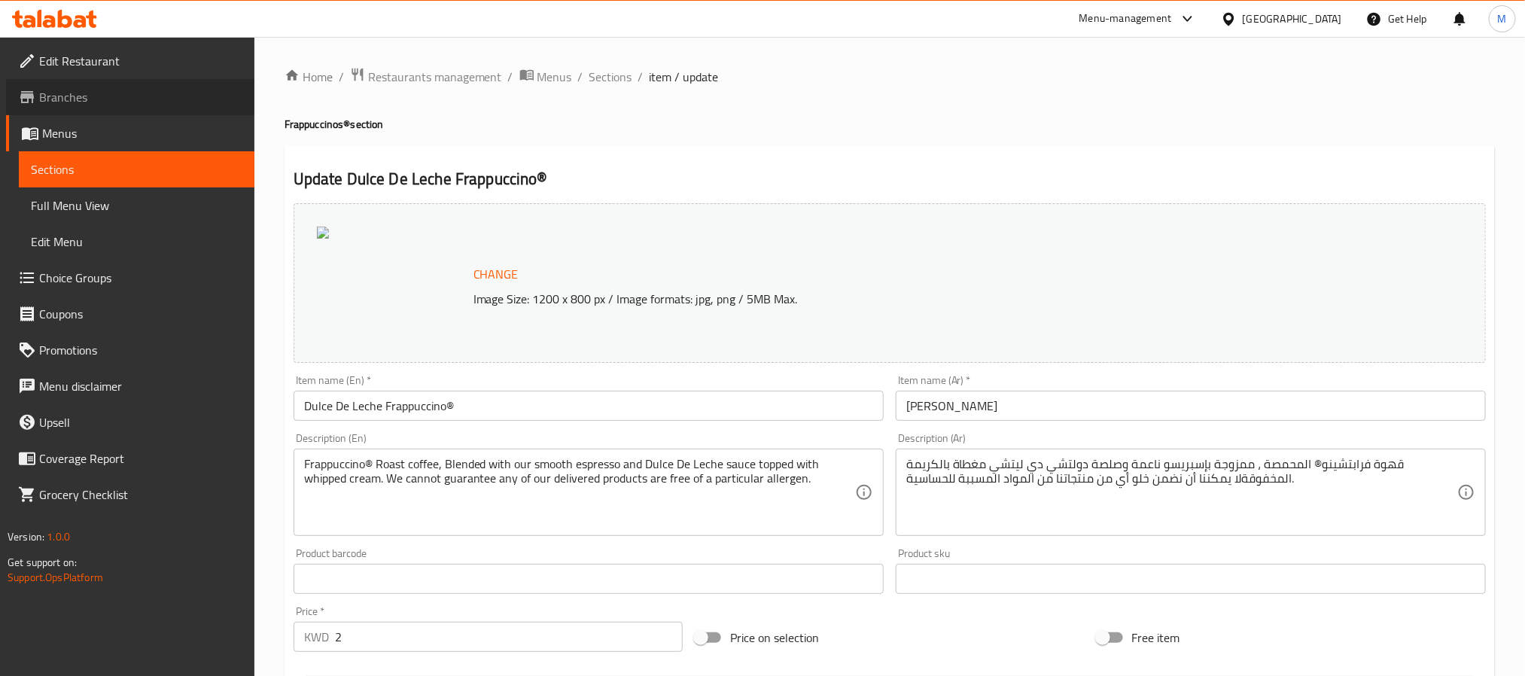
click at [106, 100] on span "Branches" at bounding box center [140, 97] width 203 height 18
